Goal: Task Accomplishment & Management: Use online tool/utility

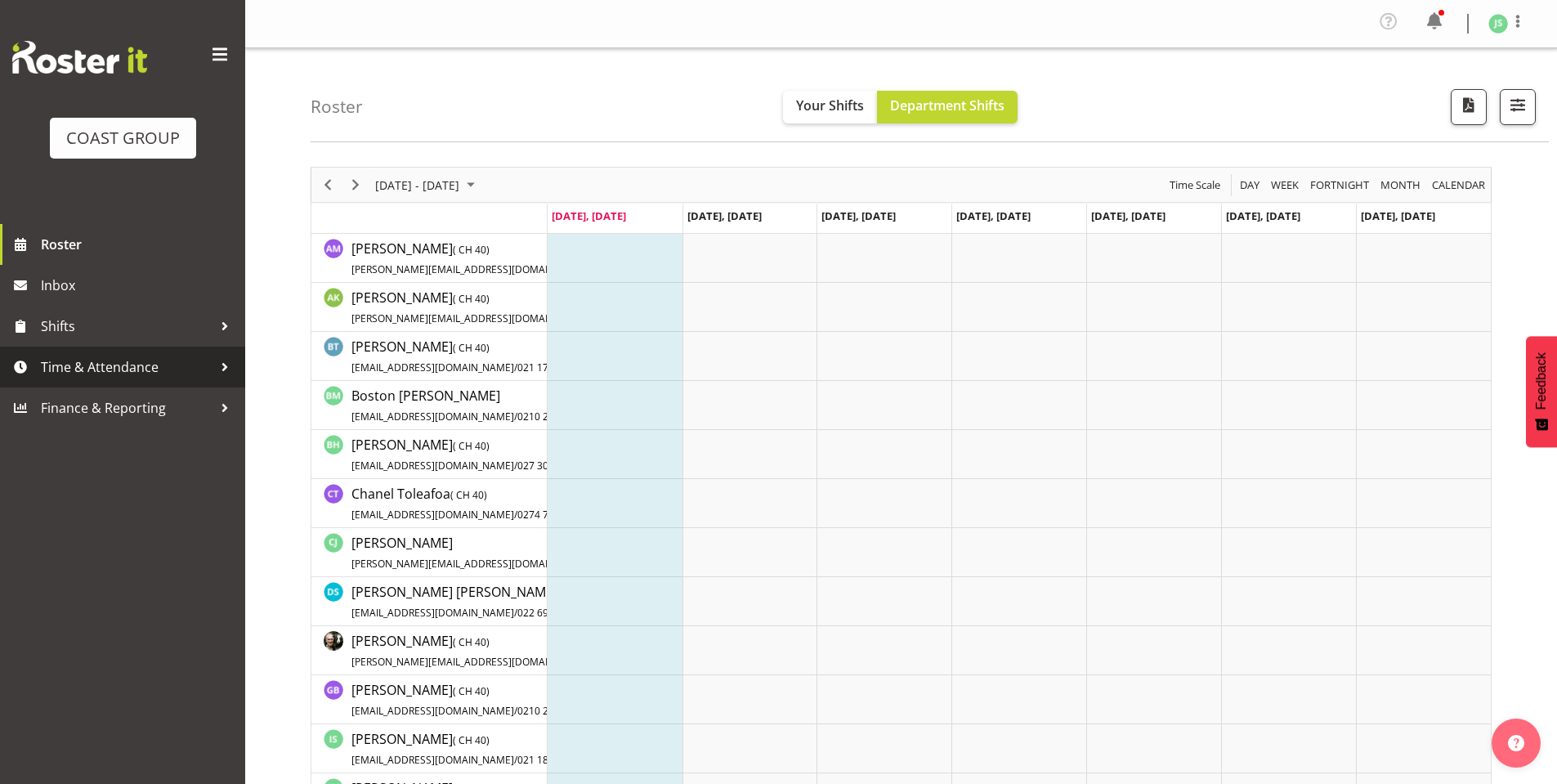
click at [119, 365] on span "Time & Attendance" at bounding box center [126, 367] width 172 height 24
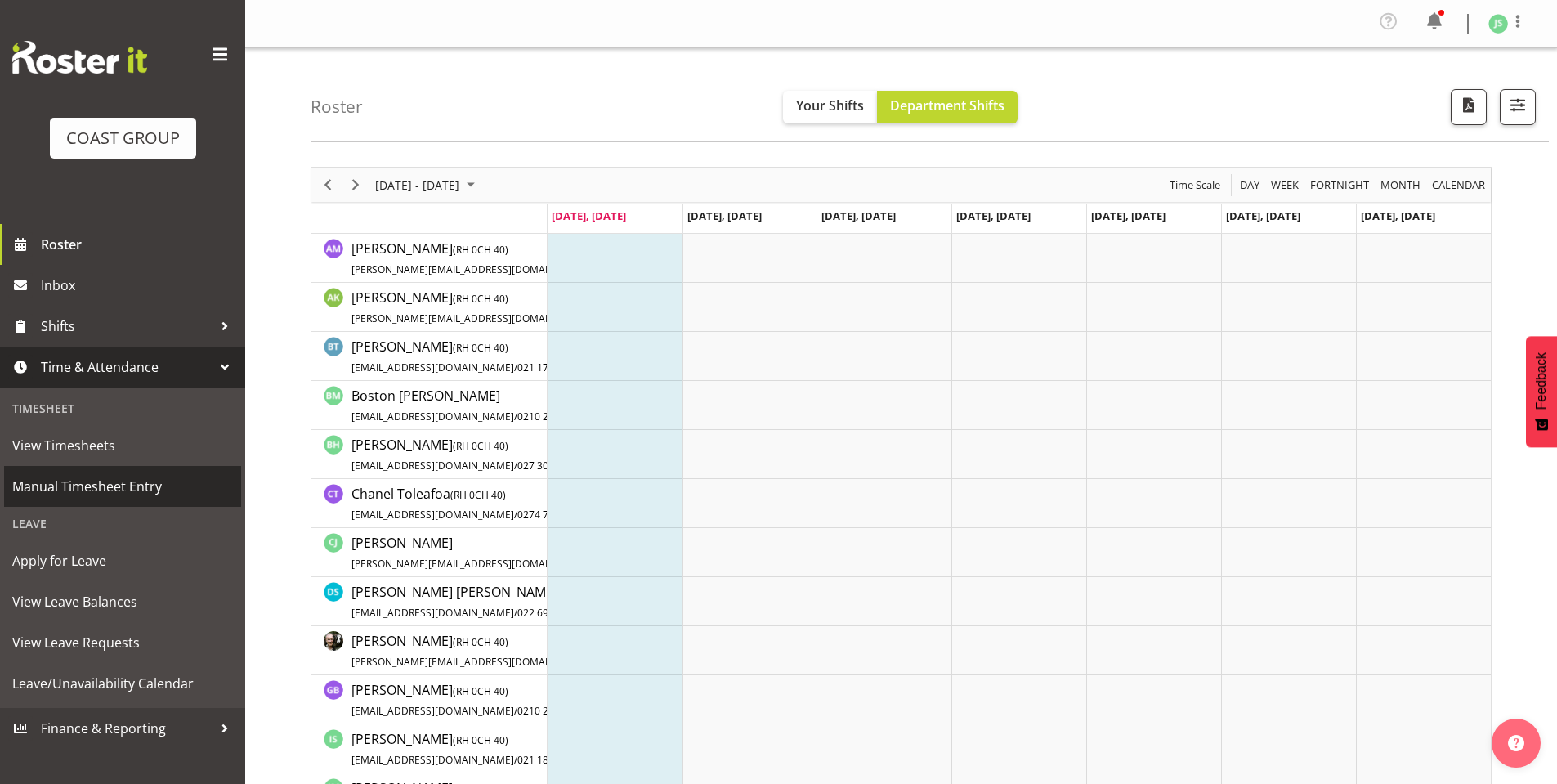
click at [98, 479] on span "Manual Timesheet Entry" at bounding box center [123, 486] width 221 height 24
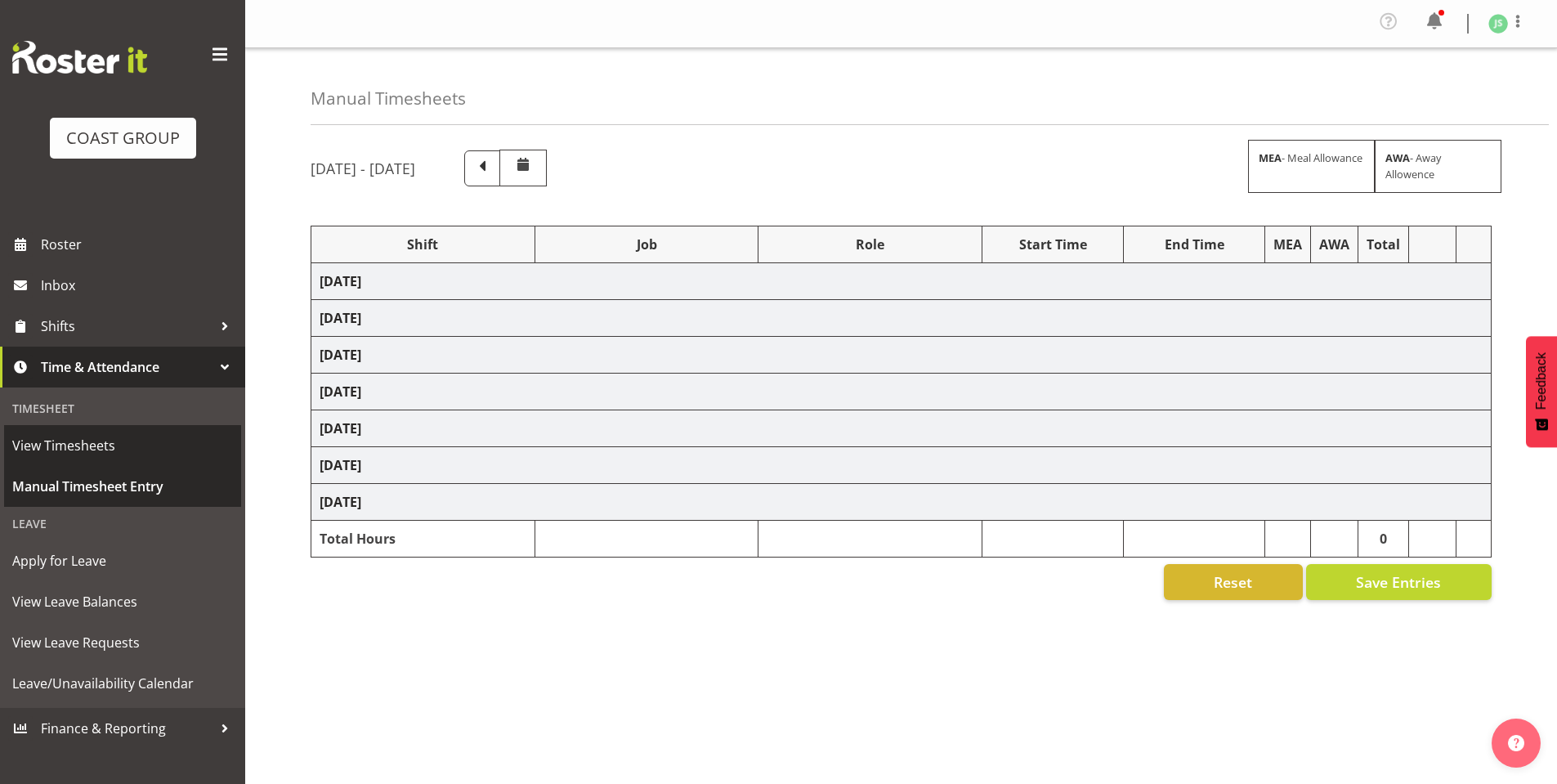
select select "6781"
select select "610"
select select "6781"
select select "610"
select select "6781"
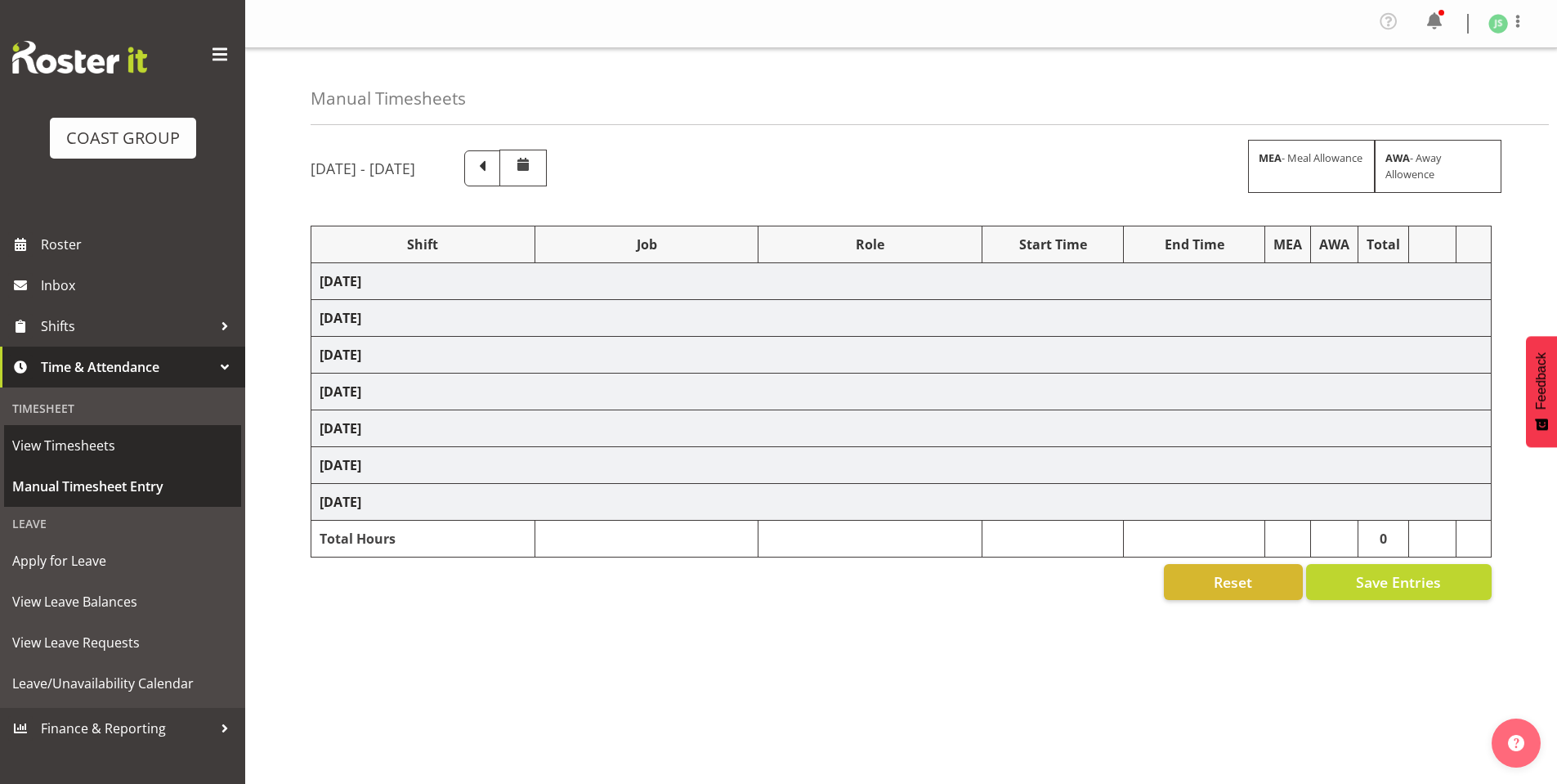
select select "610"
select select "6781"
select select "610"
select select "6781"
select select "610"
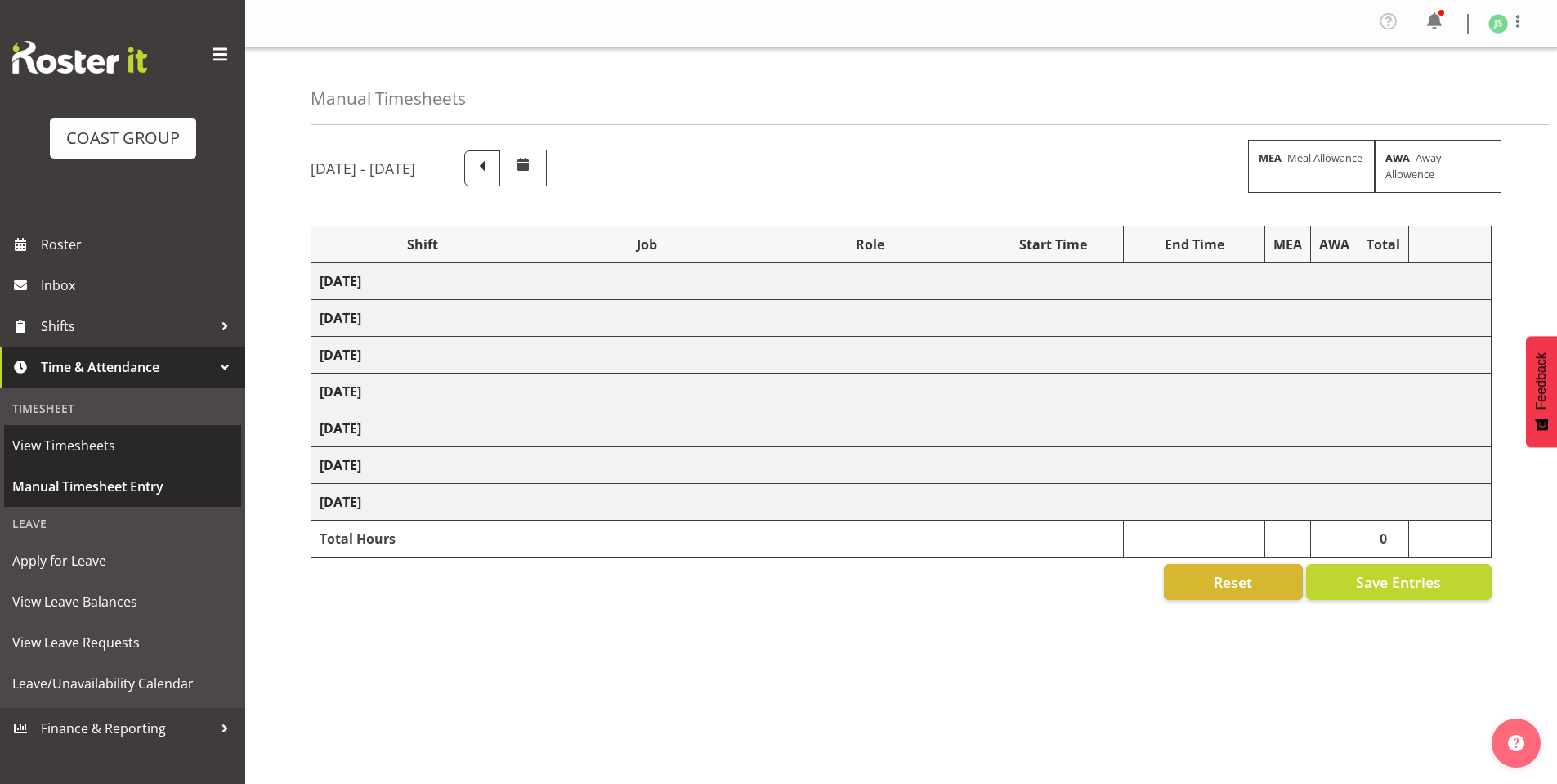
select select "6781"
select select "610"
select select "6781"
select select "610"
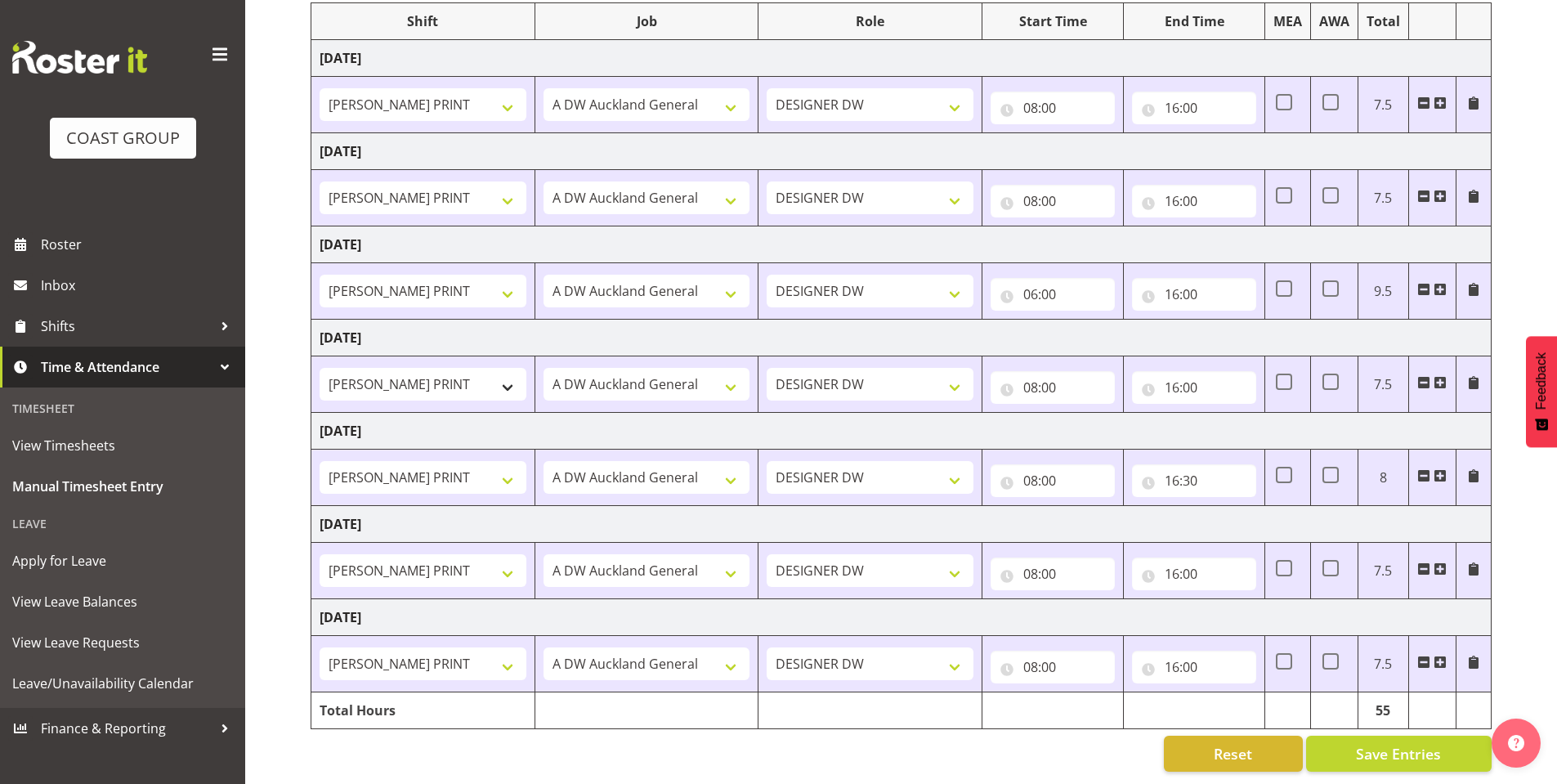
scroll to position [235, 0]
